Goal: Transaction & Acquisition: Purchase product/service

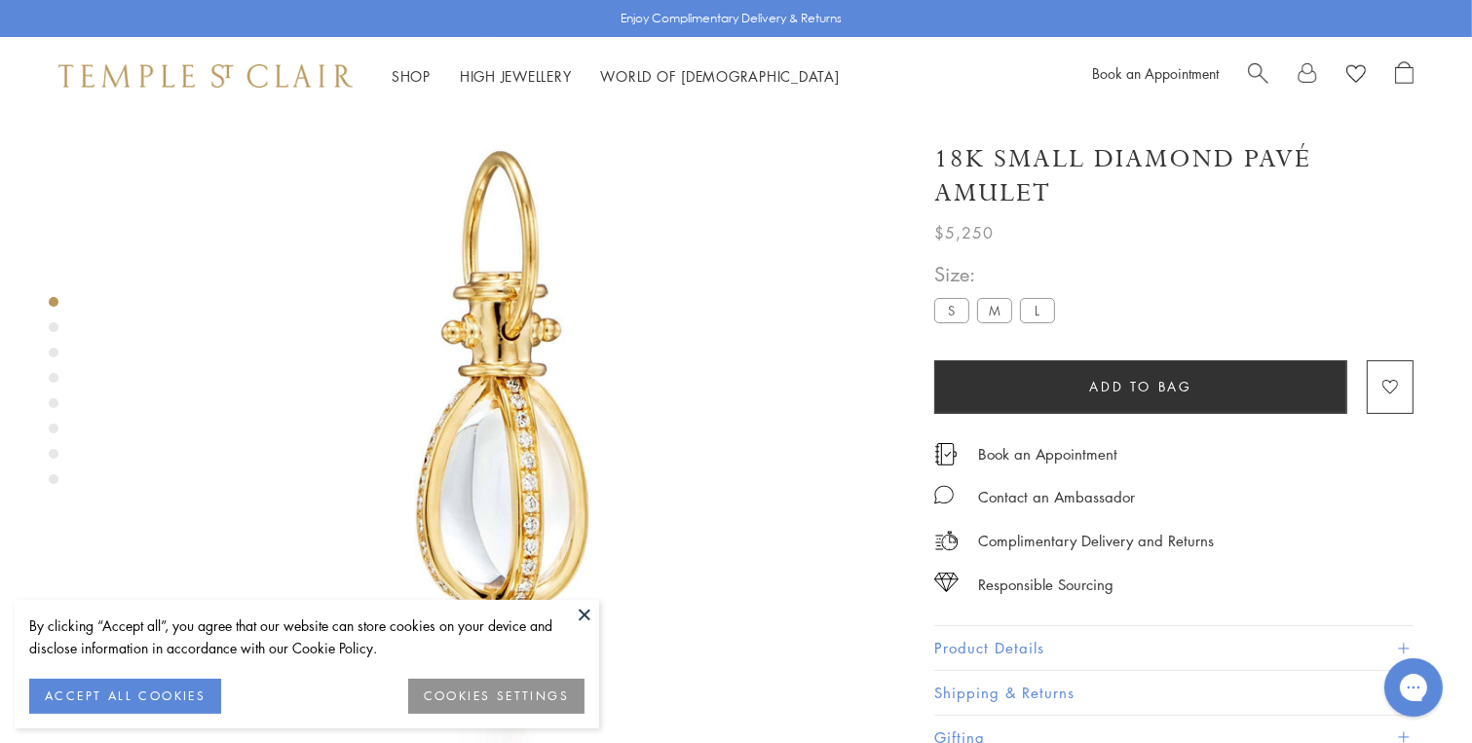
click at [1043, 312] on label "L" at bounding box center [1037, 310] width 35 height 24
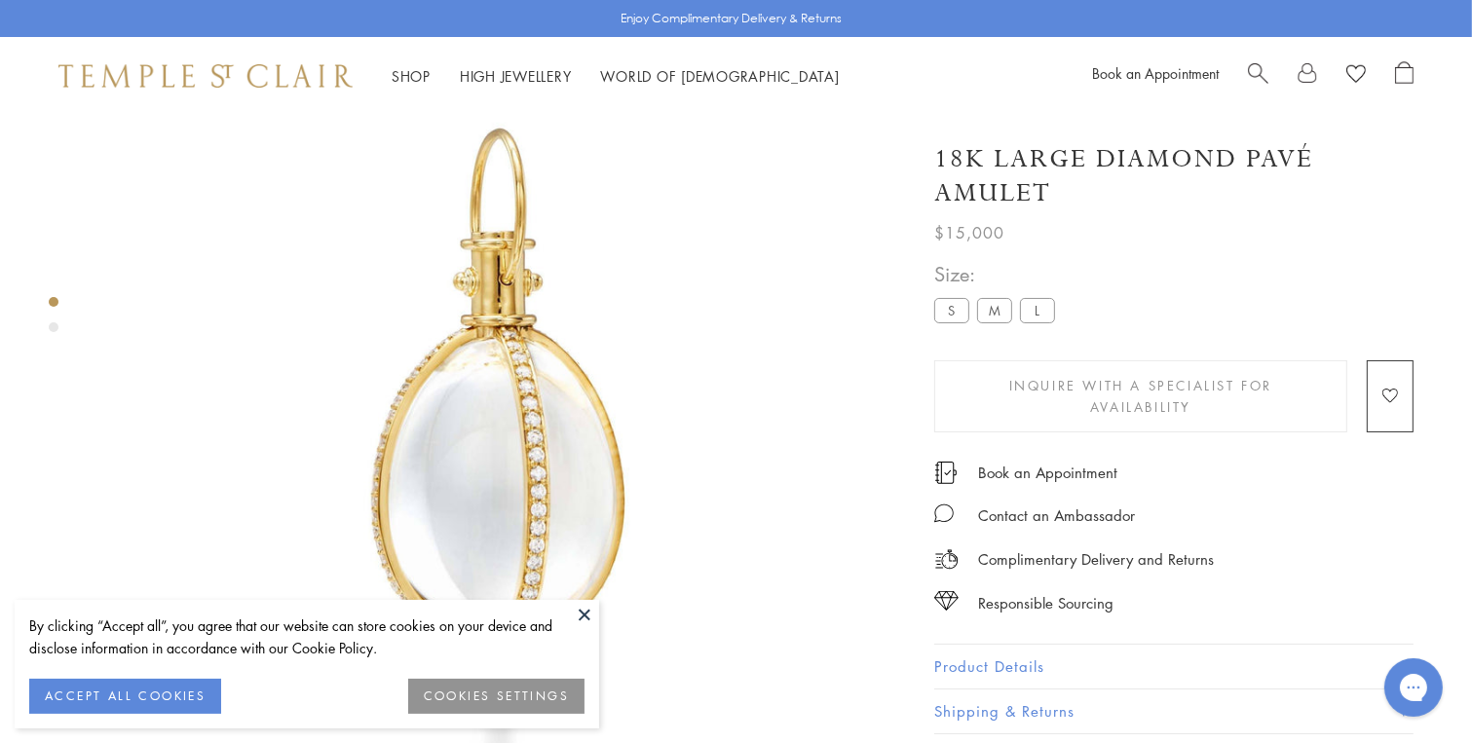
click at [992, 312] on label "M" at bounding box center [994, 310] width 35 height 24
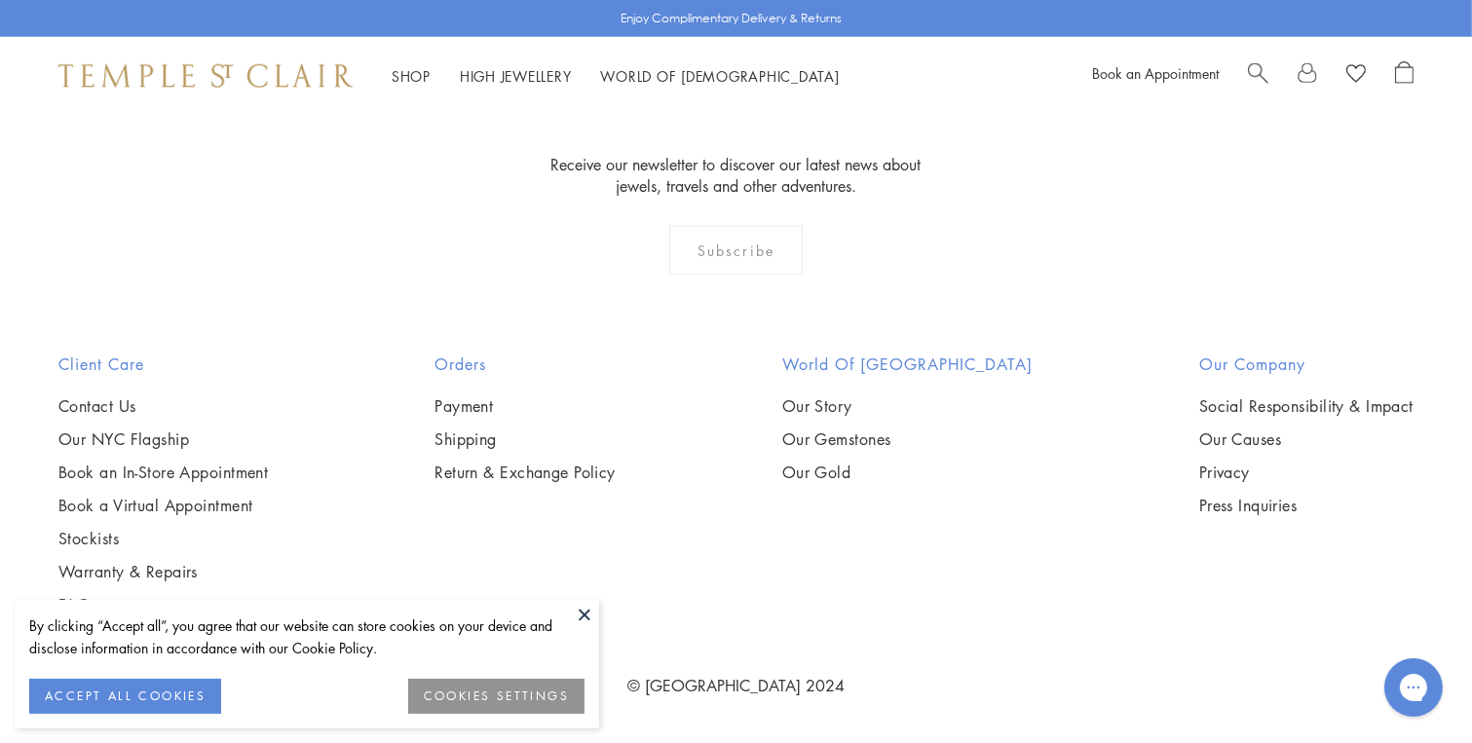
scroll to position [2843, 0]
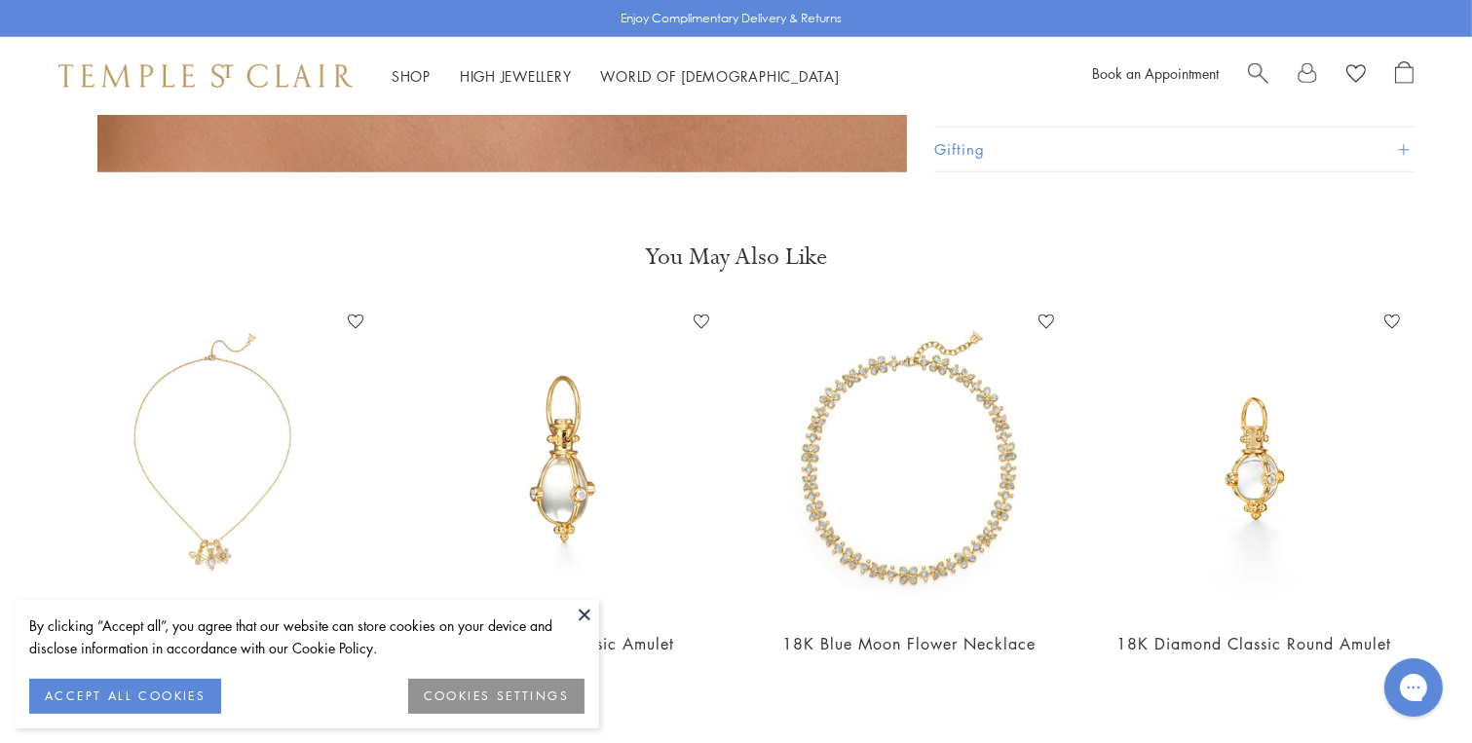
scroll to position [1818, 0]
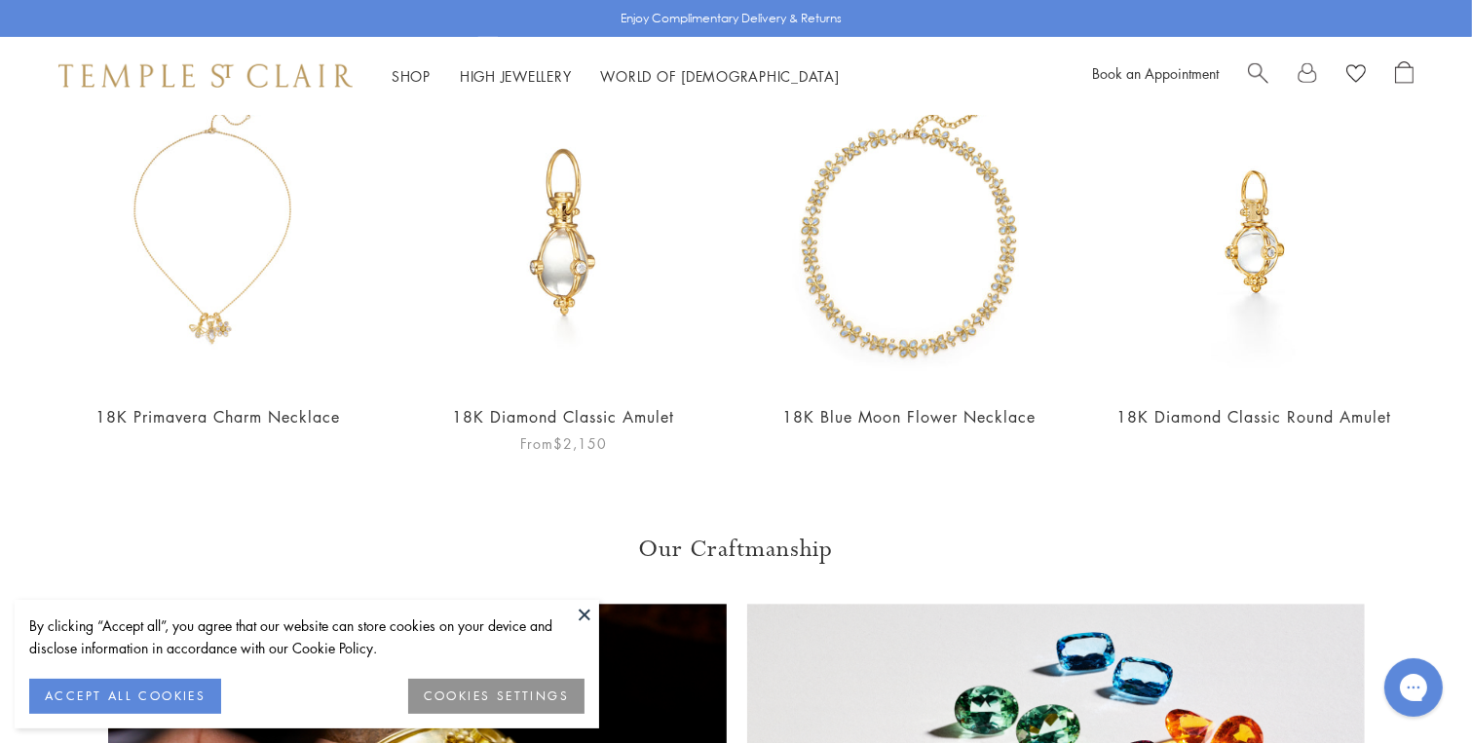
click at [613, 406] on link "18K Diamond Classic Amulet" at bounding box center [563, 416] width 222 height 21
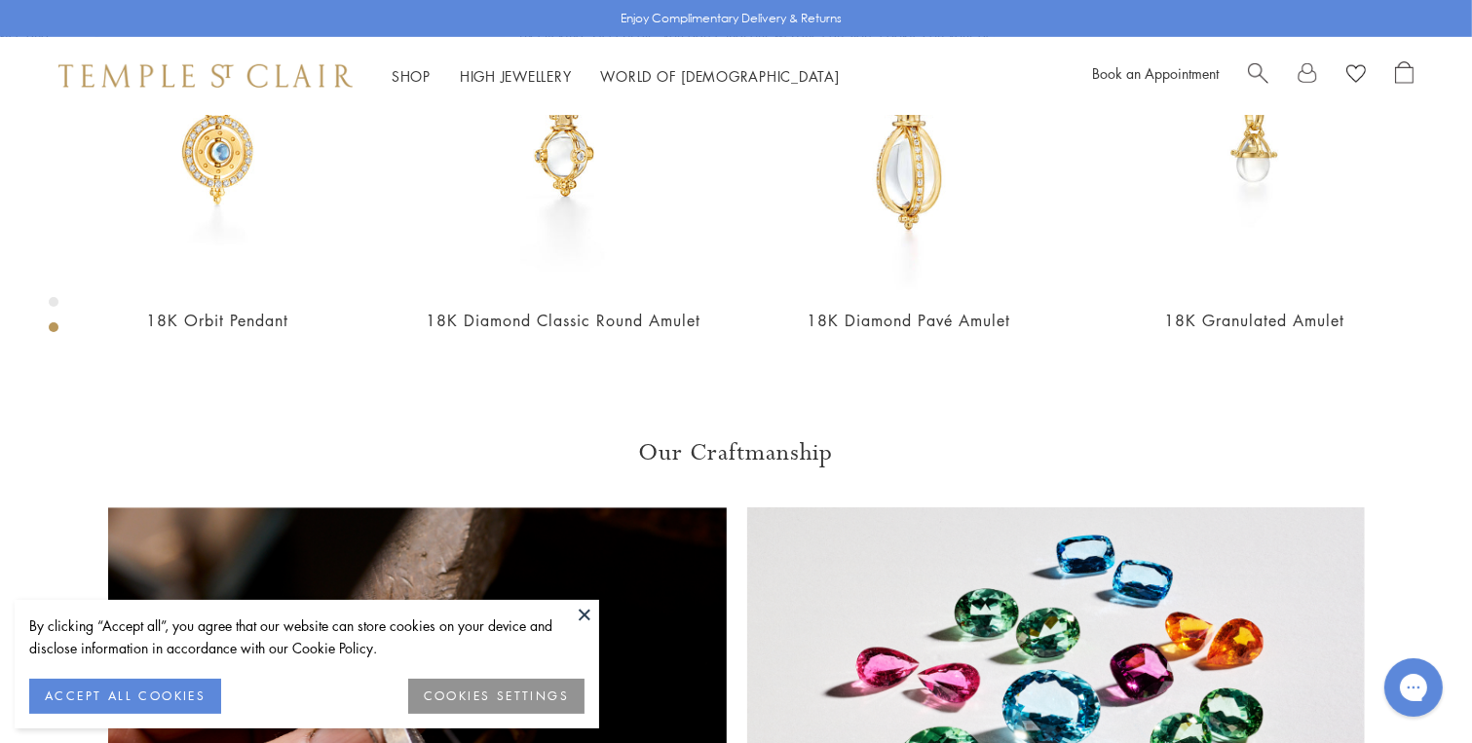
scroll to position [996, 0]
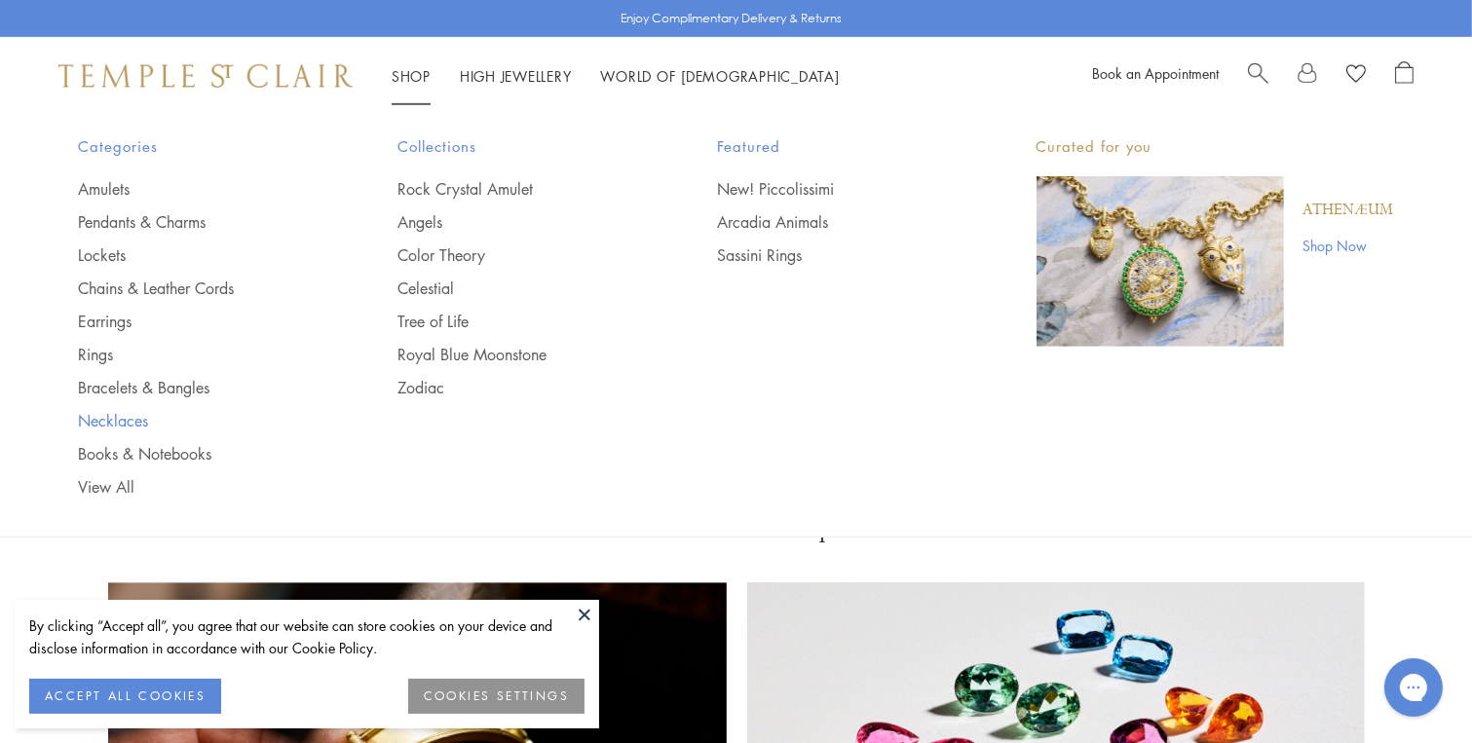
click at [112, 412] on link "Necklaces" at bounding box center [200, 420] width 242 height 21
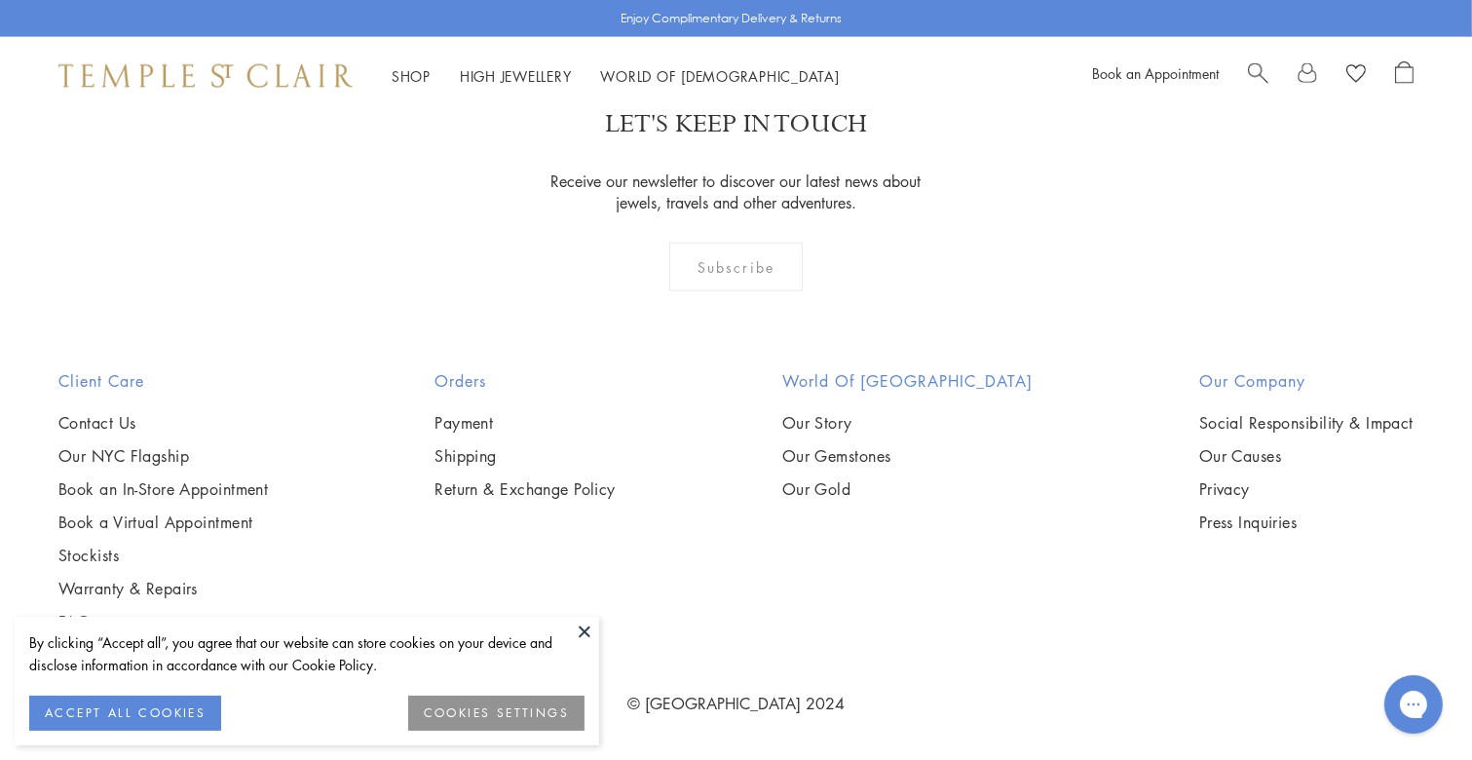
scroll to position [7913, 0]
